Goal: Transaction & Acquisition: Purchase product/service

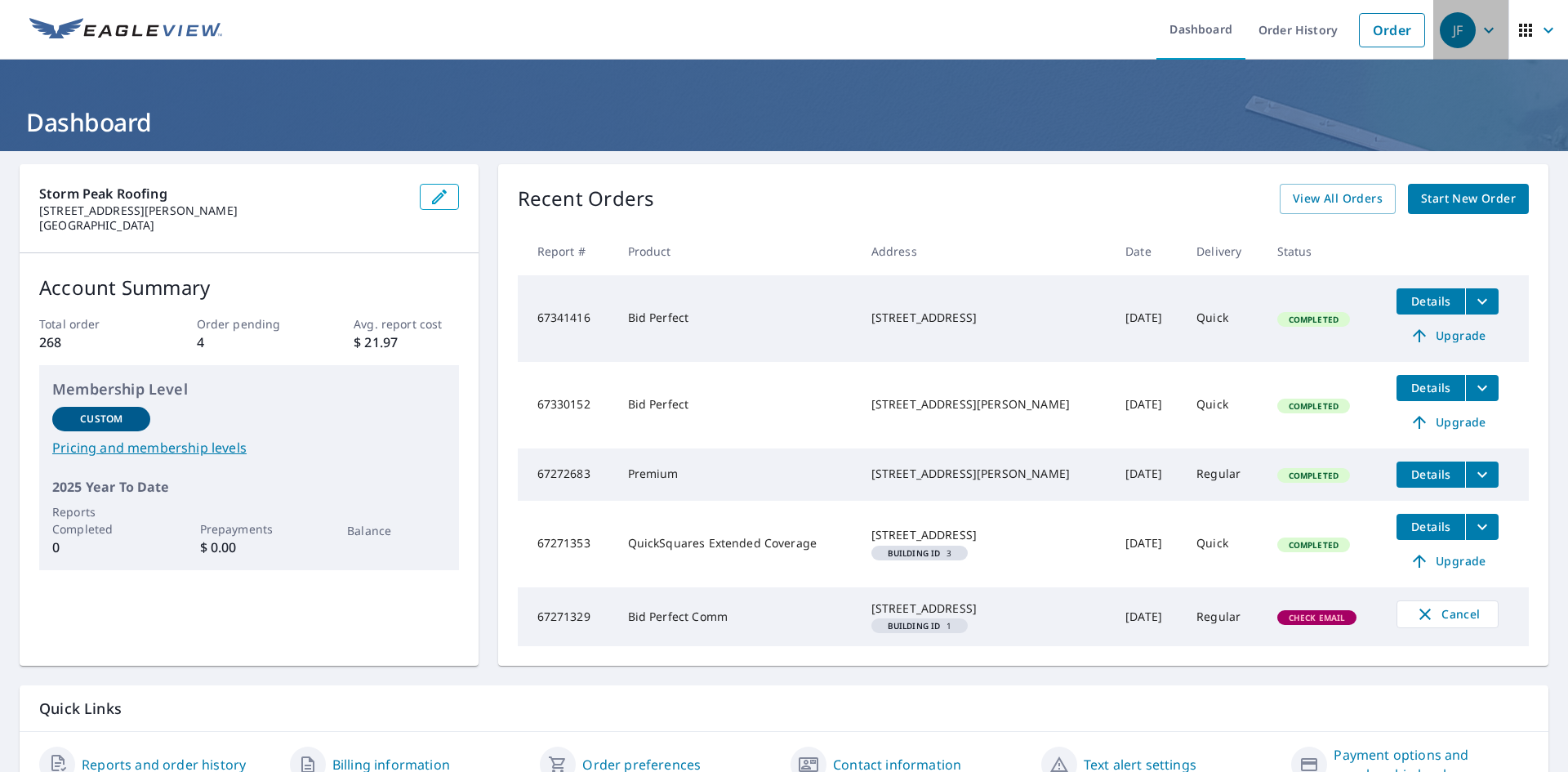
click at [1479, 32] on icon "button" at bounding box center [1489, 30] width 19 height 19
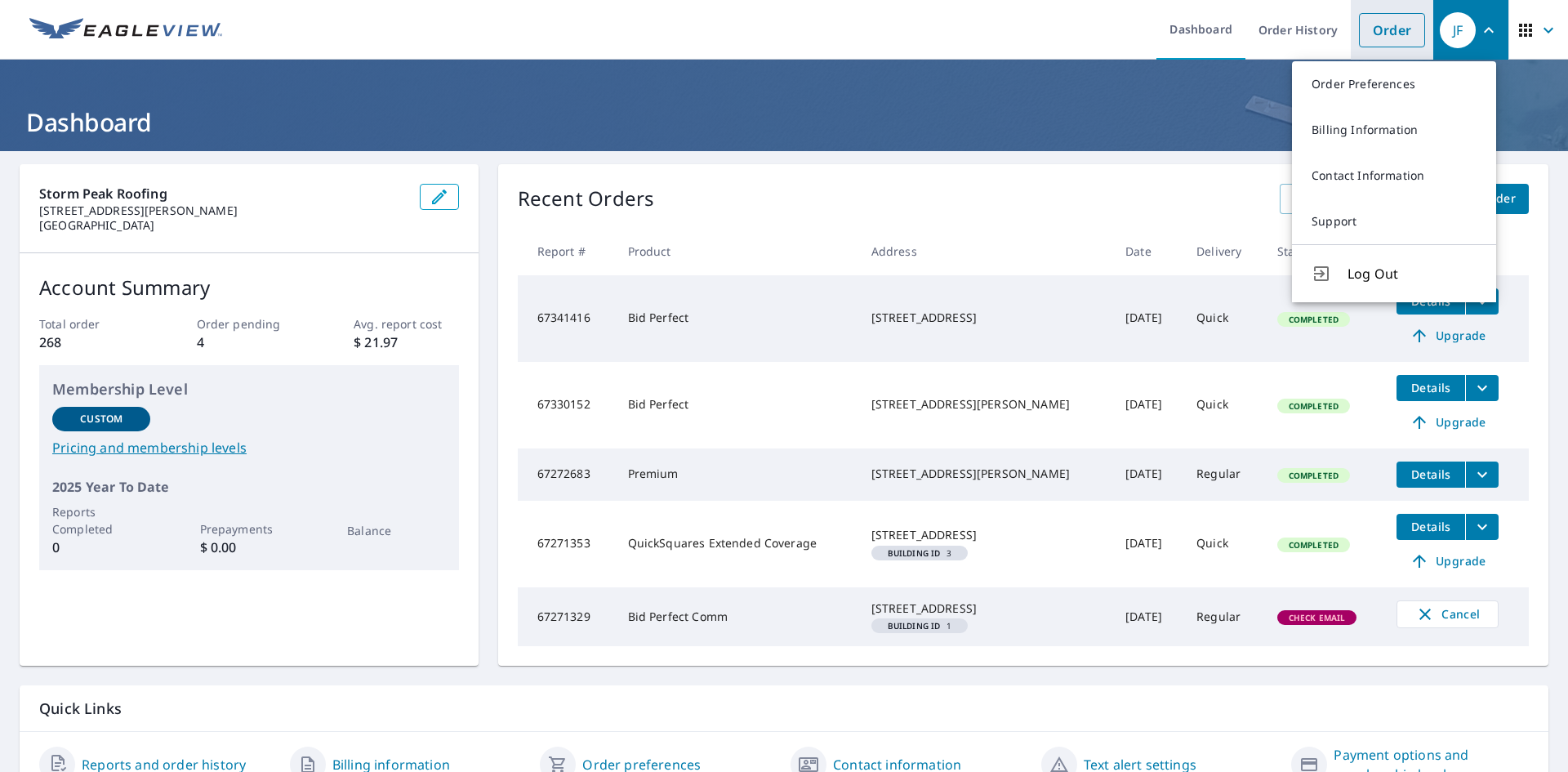
click at [1370, 32] on link "Order" at bounding box center [1393, 29] width 66 height 34
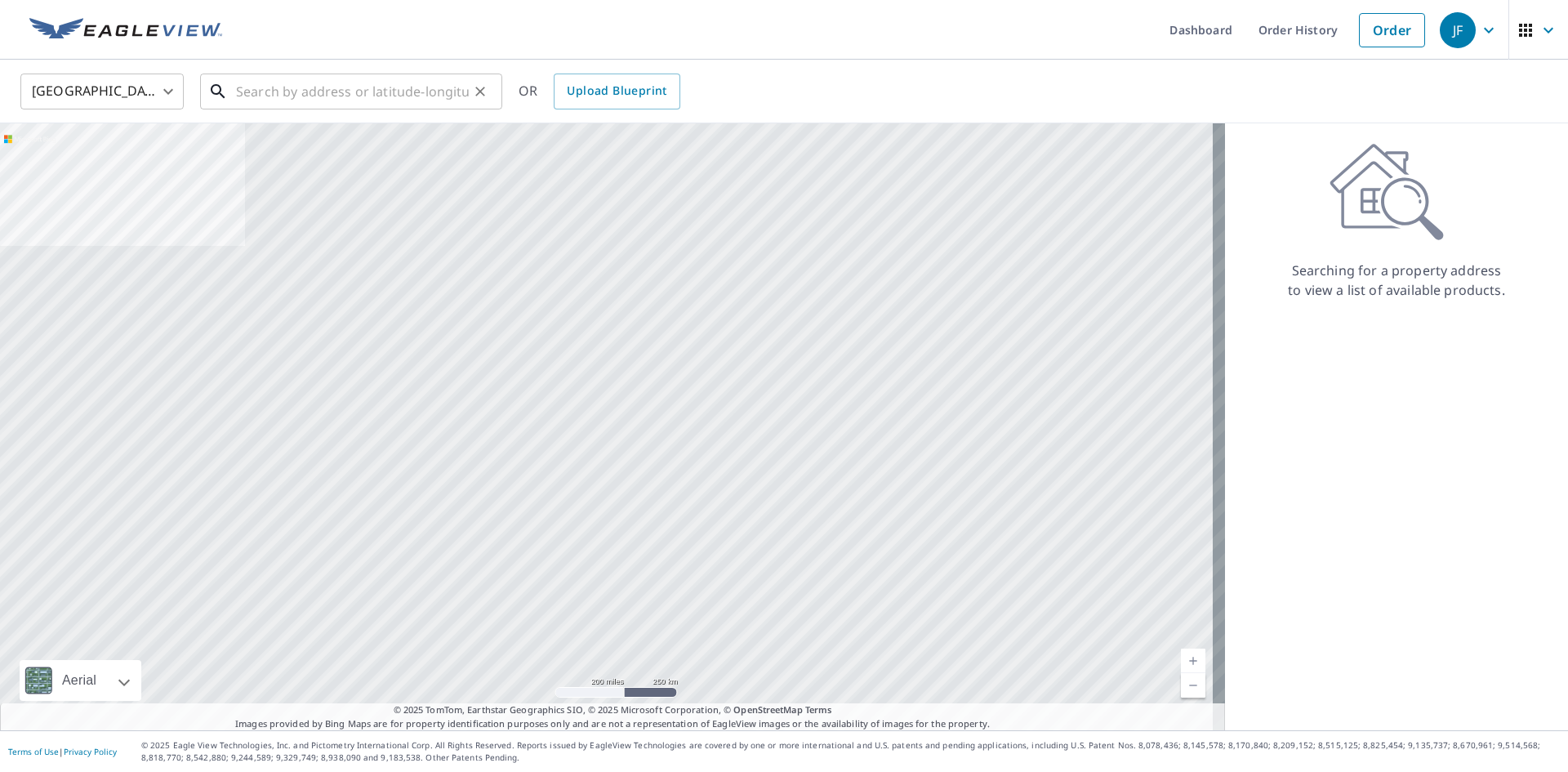
click at [404, 103] on input "text" at bounding box center [352, 91] width 233 height 46
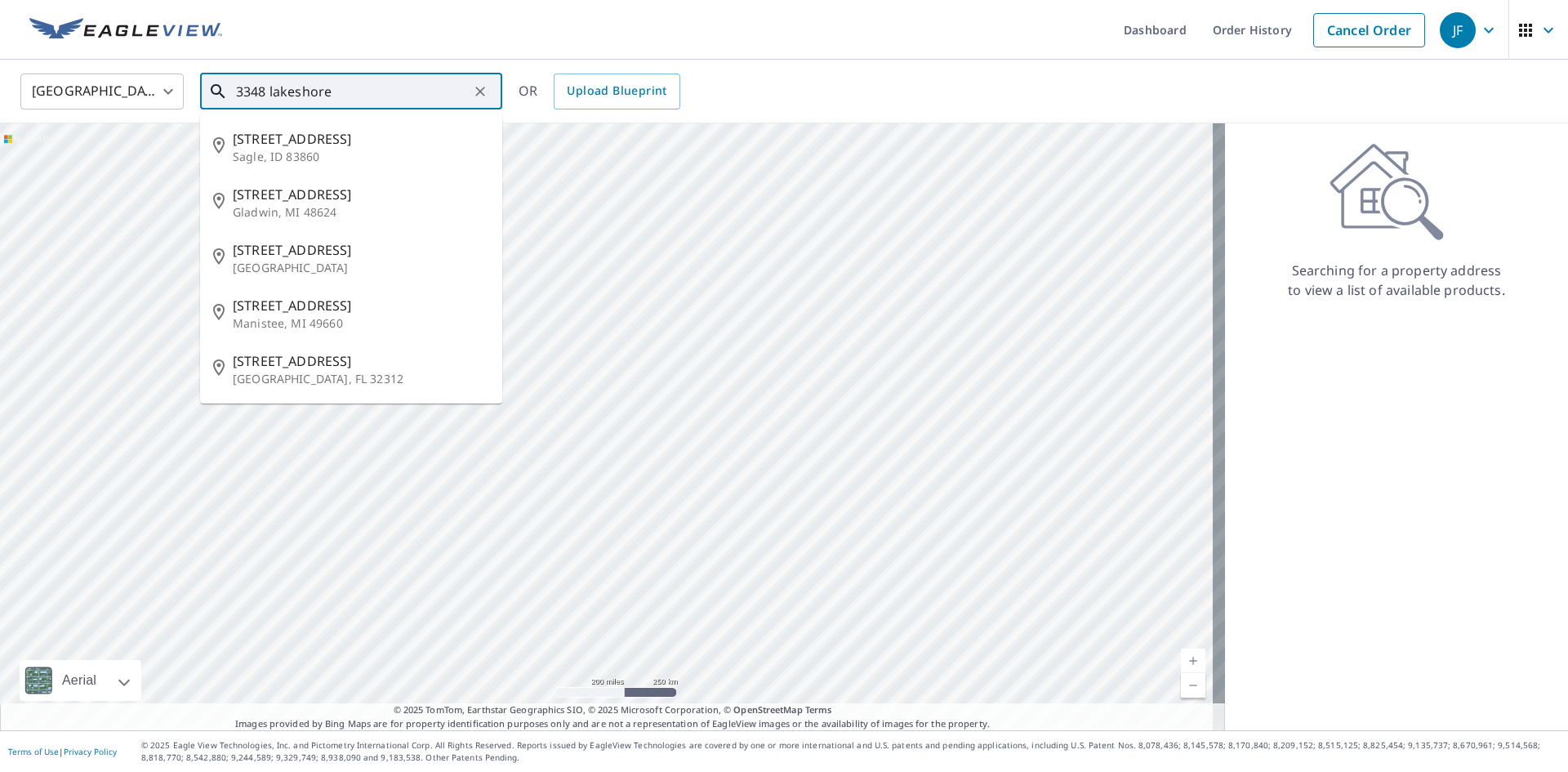
click at [301, 89] on input "3348 lakeshore" at bounding box center [352, 91] width 233 height 46
click at [294, 91] on input "3348 lakeshore" at bounding box center [352, 91] width 233 height 46
click at [343, 93] on input "[GEOGRAPHIC_DATA]" at bounding box center [352, 91] width 233 height 46
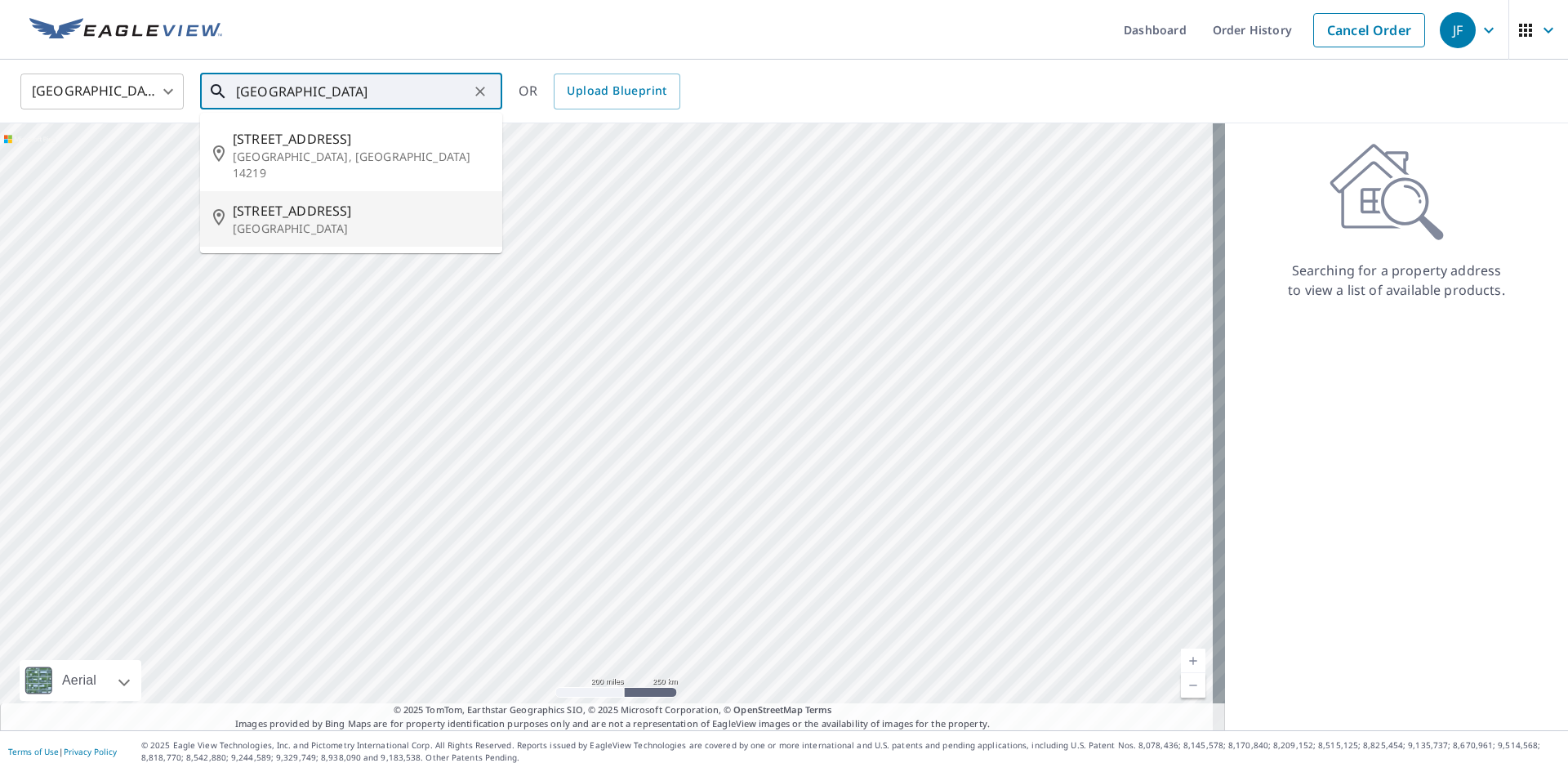
click at [347, 203] on span "[STREET_ADDRESS]" at bounding box center [361, 210] width 257 height 19
type input "[STREET_ADDRESS]"
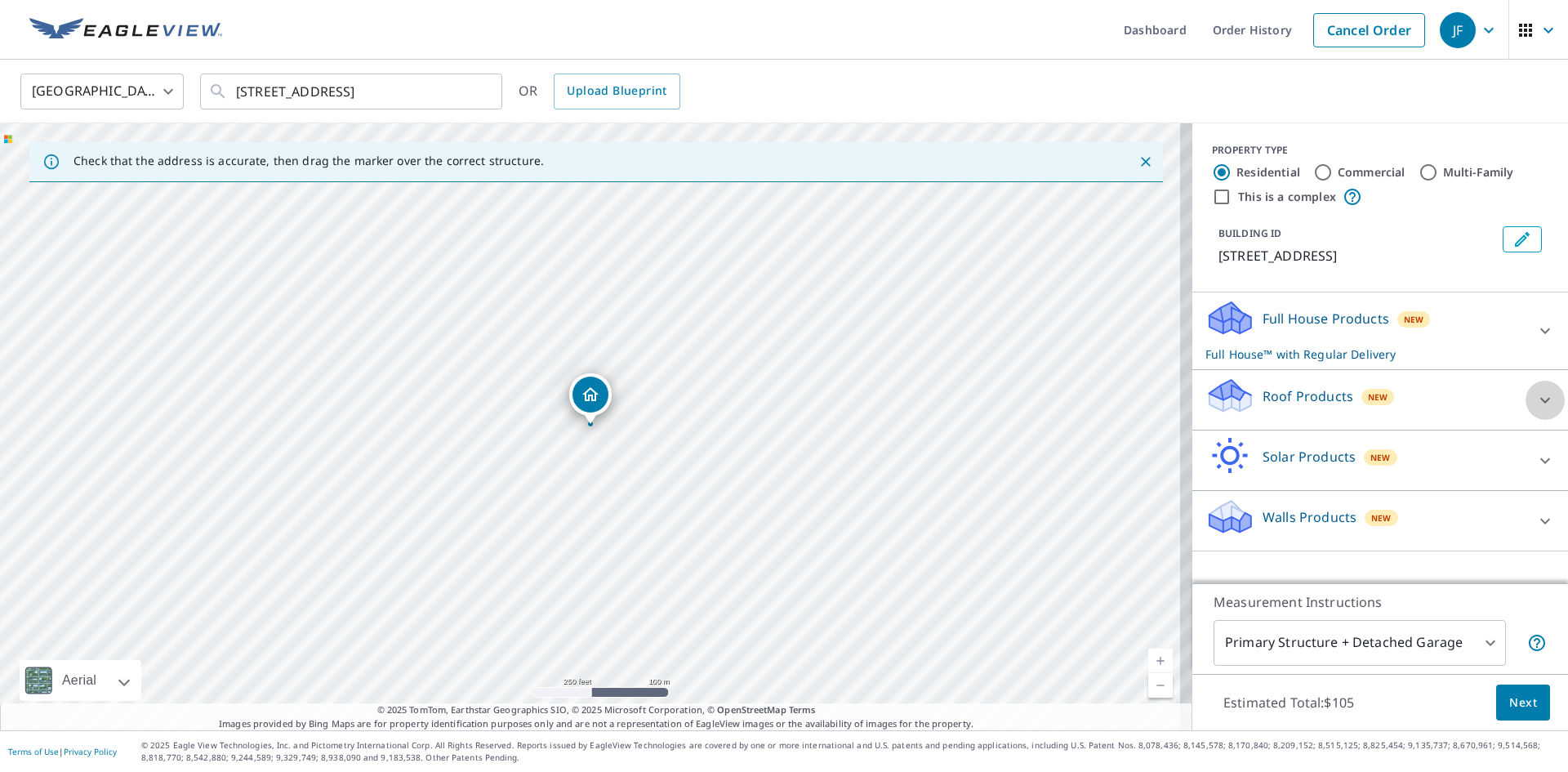
click at [1527, 384] on div at bounding box center [1546, 400] width 39 height 39
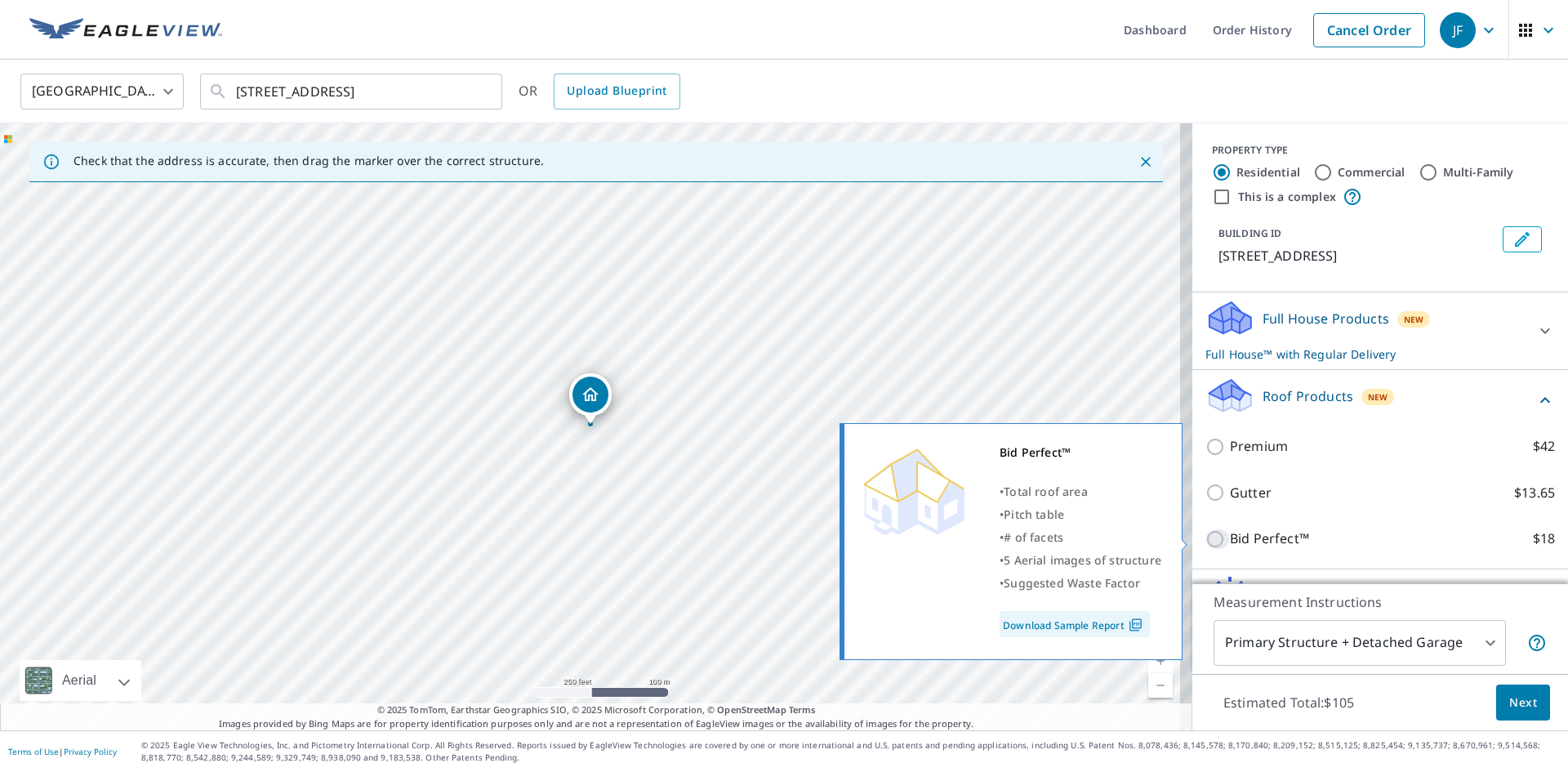
click at [1206, 540] on input "Bid Perfect™ $18" at bounding box center [1218, 539] width 24 height 19
checkbox input "true"
checkbox input "false"
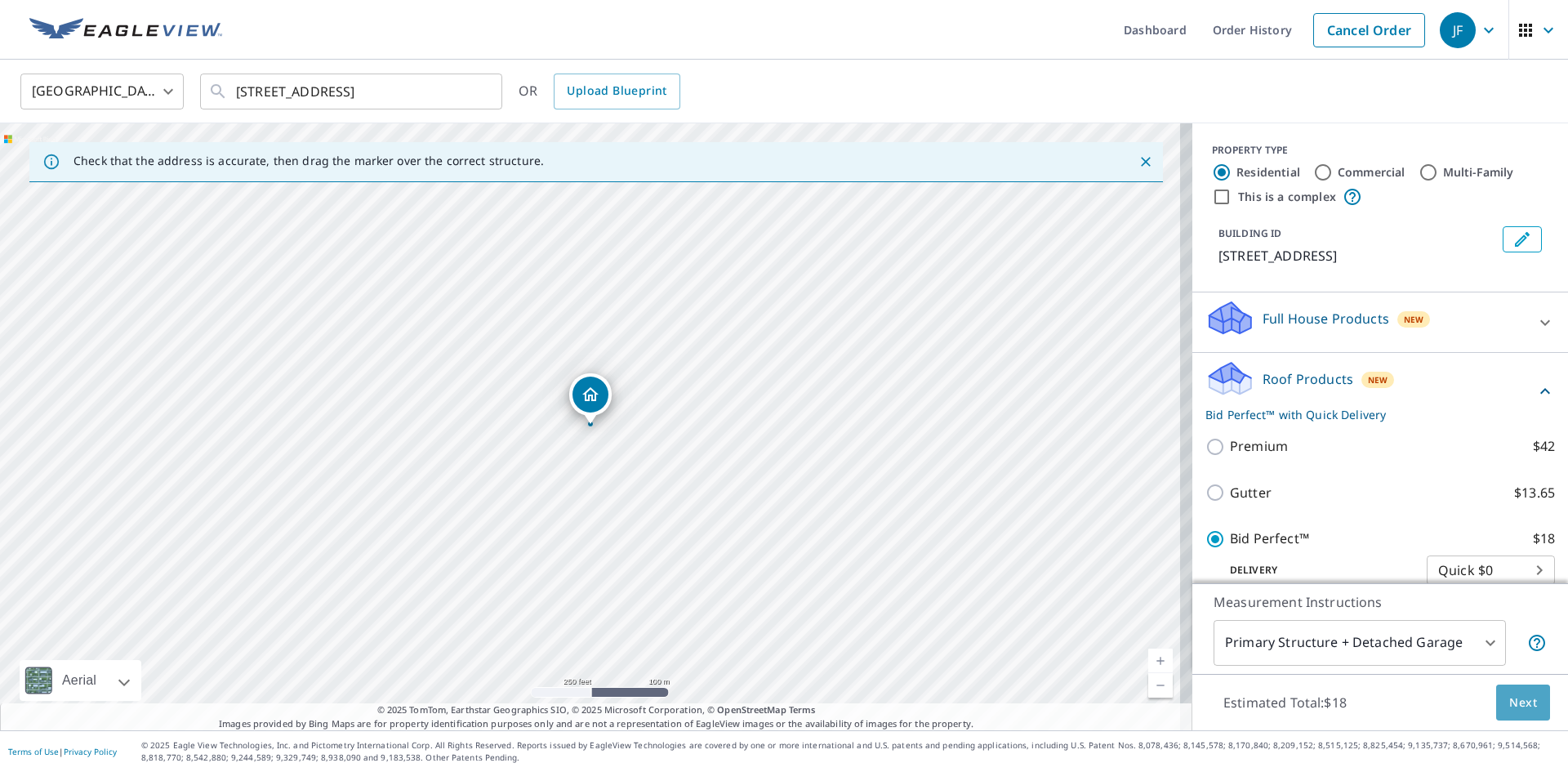
click at [1512, 715] on button "Next" at bounding box center [1523, 703] width 54 height 37
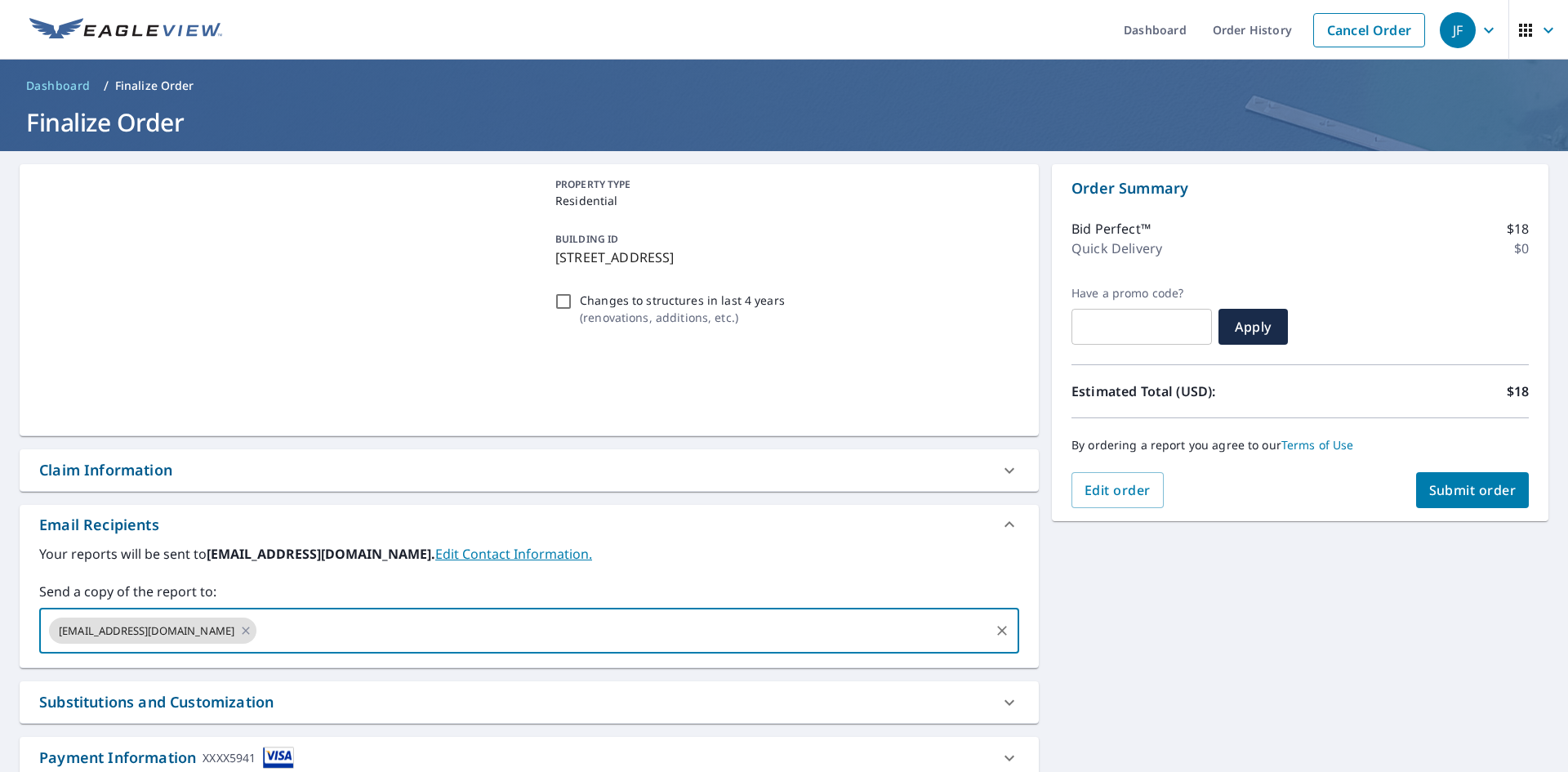
click at [339, 632] on input "text" at bounding box center [623, 631] width 729 height 31
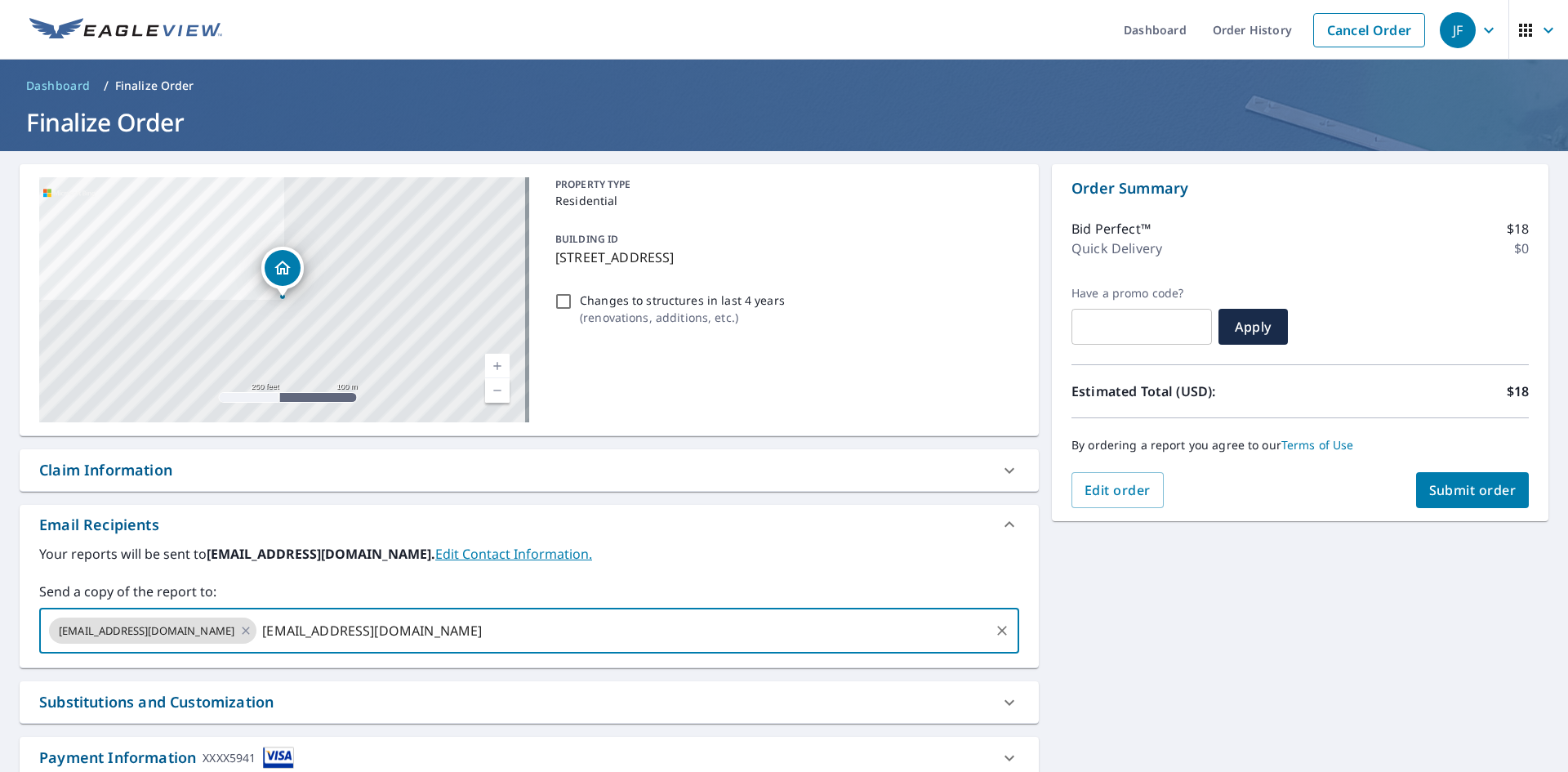
type input "[EMAIL_ADDRESS][DOMAIN_NAME]"
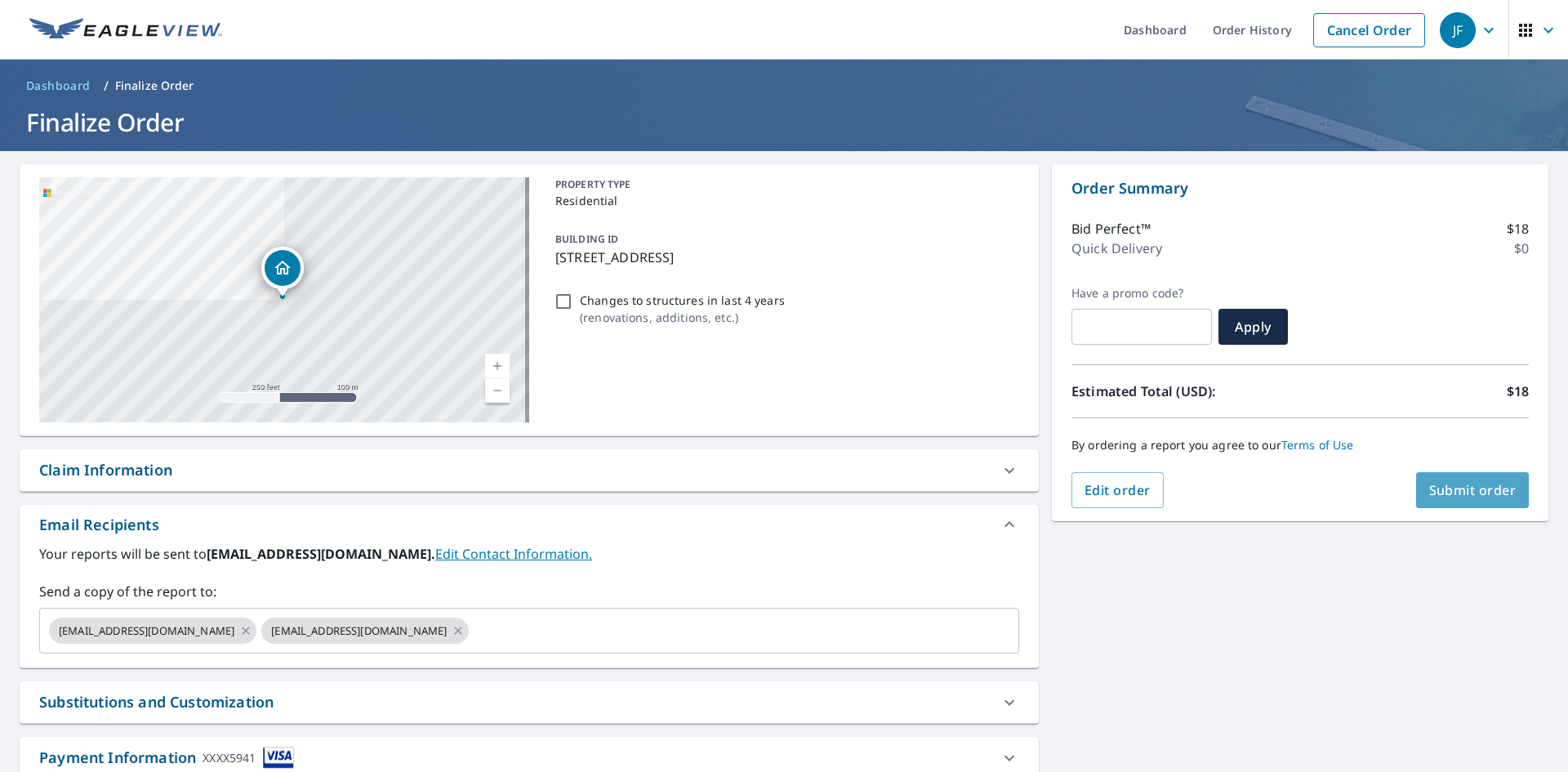
click at [1451, 496] on span "Submit order" at bounding box center [1474, 490] width 88 height 18
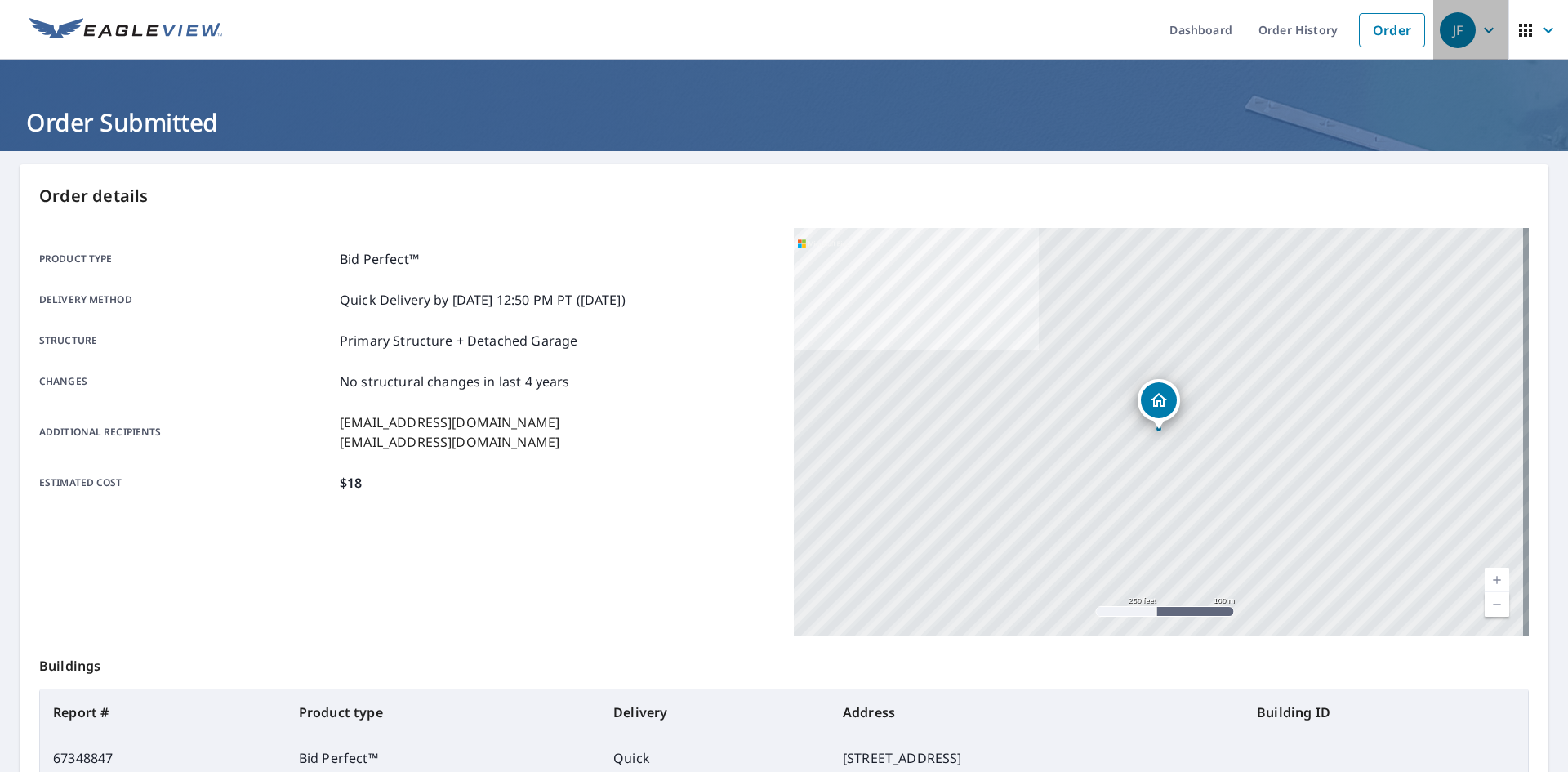
click at [1480, 26] on icon "button" at bounding box center [1489, 30] width 19 height 19
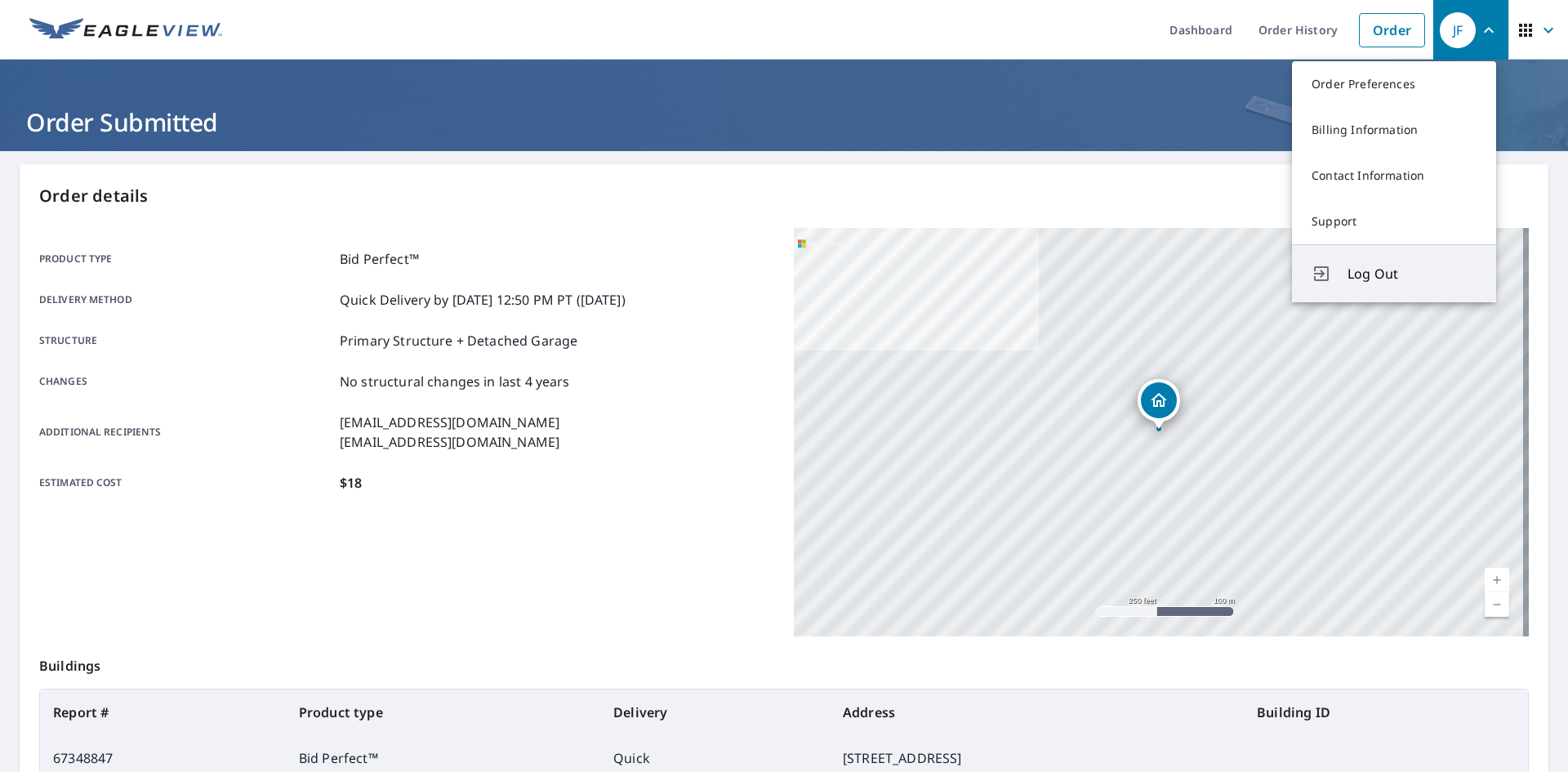
click at [1382, 277] on span "Log Out" at bounding box center [1412, 274] width 129 height 19
